Goal: Task Accomplishment & Management: Use online tool/utility

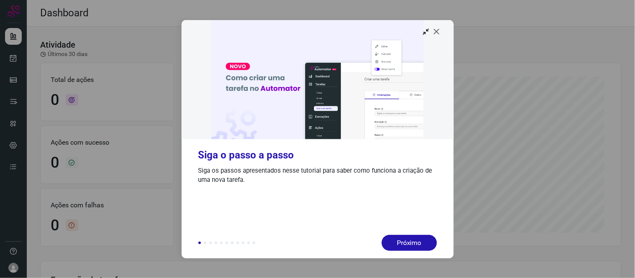
click at [438, 33] on icon at bounding box center [437, 31] width 8 height 8
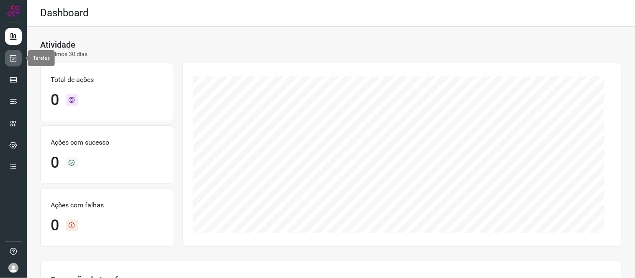
click at [9, 59] on icon at bounding box center [13, 58] width 9 height 8
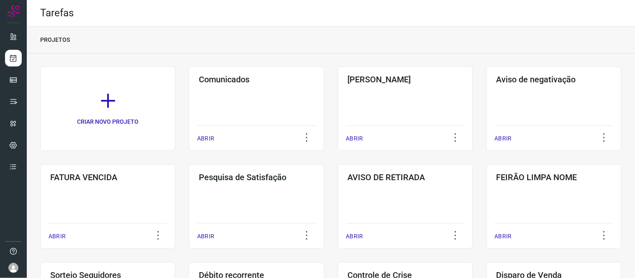
scroll to position [46, 0]
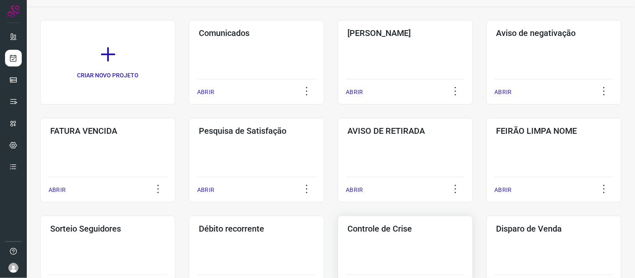
click at [399, 238] on div "Controle [PERSON_NAME] ABRIR" at bounding box center [405, 258] width 135 height 85
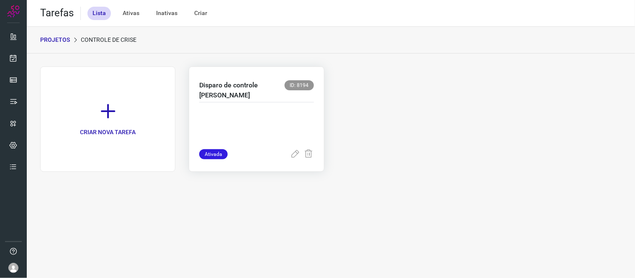
click at [236, 108] on p at bounding box center [256, 129] width 114 height 42
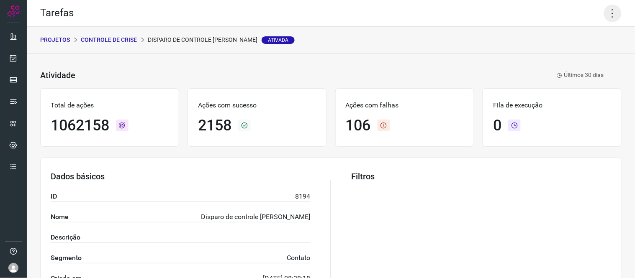
click at [608, 9] on icon at bounding box center [613, 14] width 18 height 18
click at [576, 54] on li "Executar" at bounding box center [576, 54] width 76 height 13
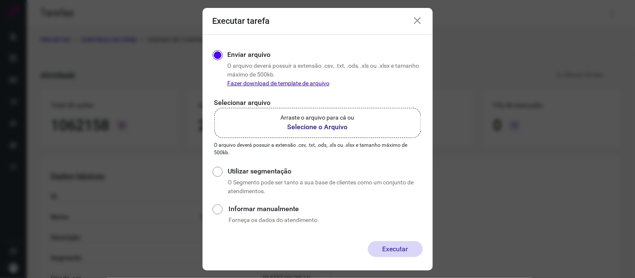
click at [303, 131] on b "Selecione o Arquivo" at bounding box center [318, 127] width 74 height 10
click at [0, 0] on input "Arraste o arquivo para cá ou Selecione o Arquivo" at bounding box center [0, 0] width 0 height 0
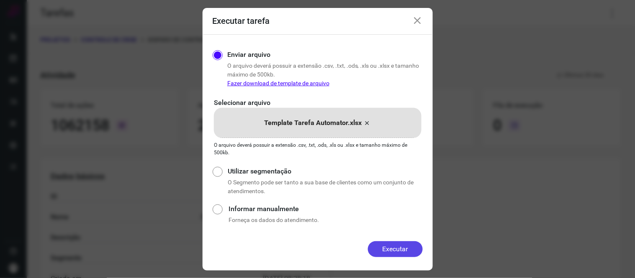
click at [381, 252] on button "Executar" at bounding box center [395, 250] width 55 height 16
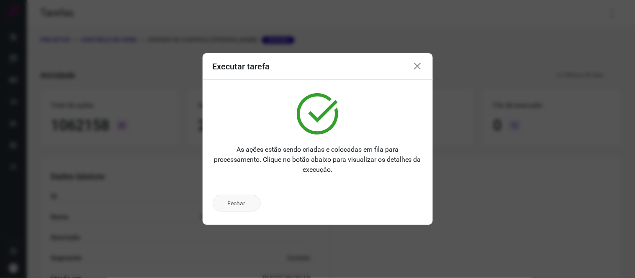
click at [233, 199] on button "Fechar" at bounding box center [237, 203] width 48 height 17
